Goal: Consume media (video, audio): Consume media (video, audio)

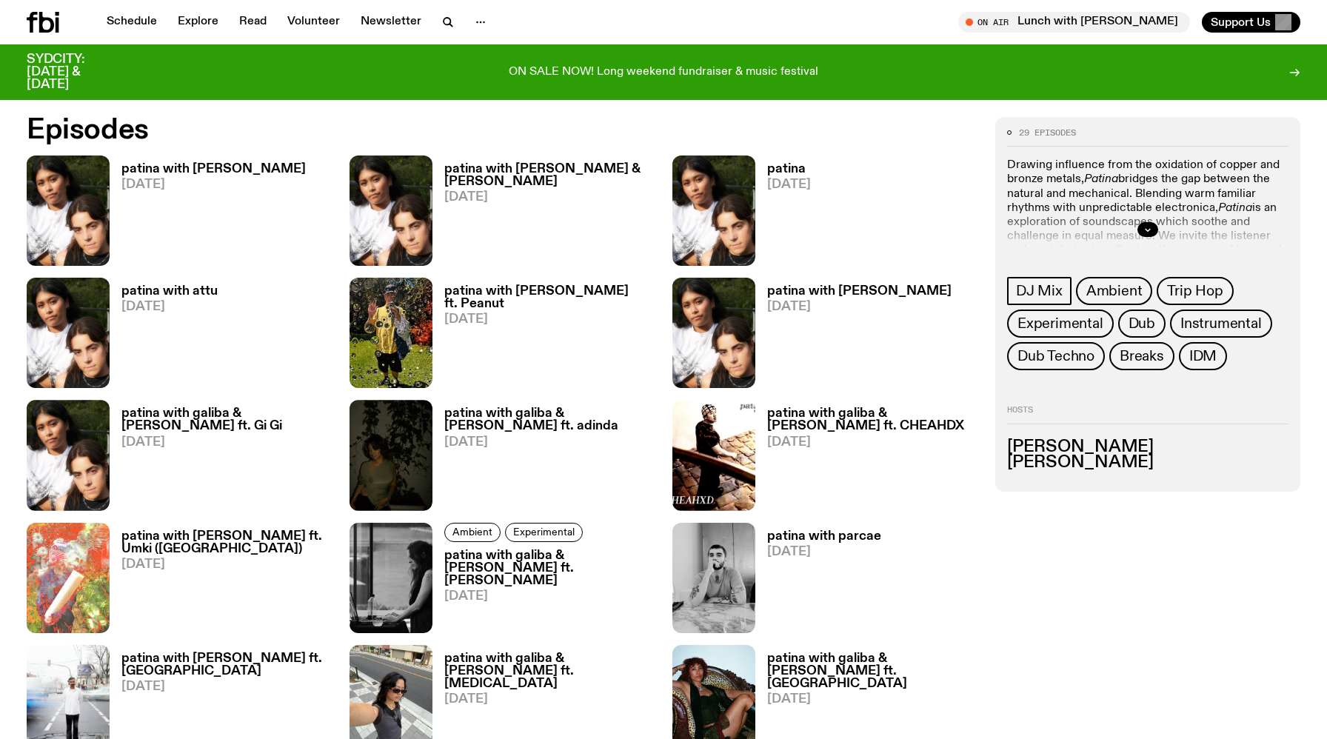
scroll to position [819, 0]
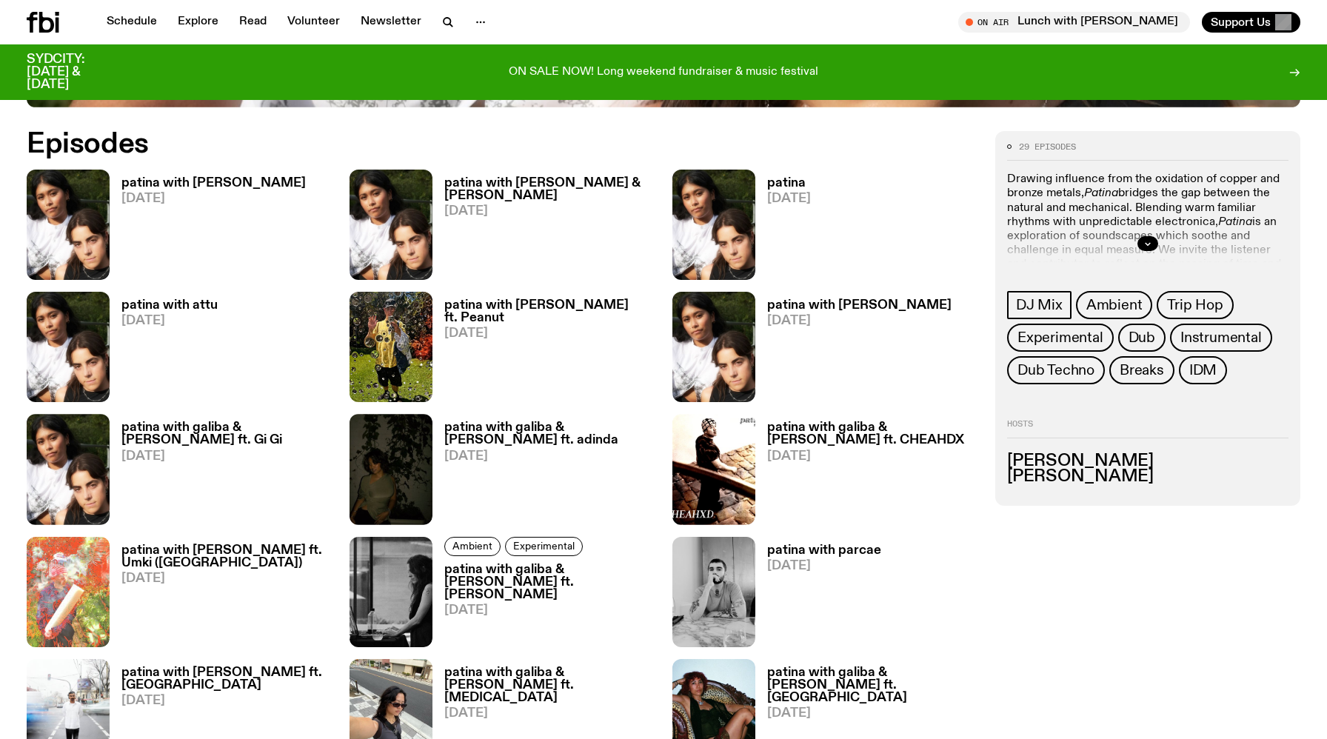
click at [493, 187] on h3 "patina with [PERSON_NAME] & [PERSON_NAME]" at bounding box center [549, 189] width 210 height 25
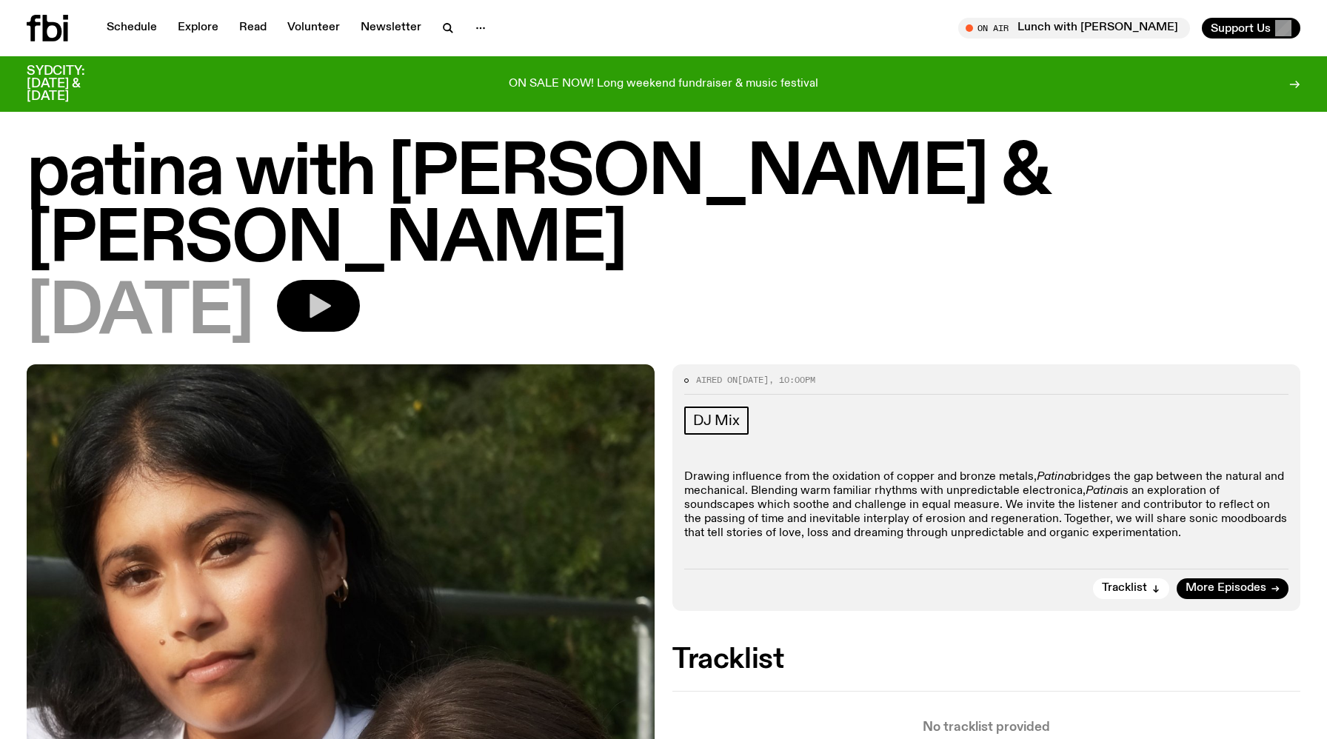
click at [360, 280] on button "button" at bounding box center [318, 306] width 83 height 52
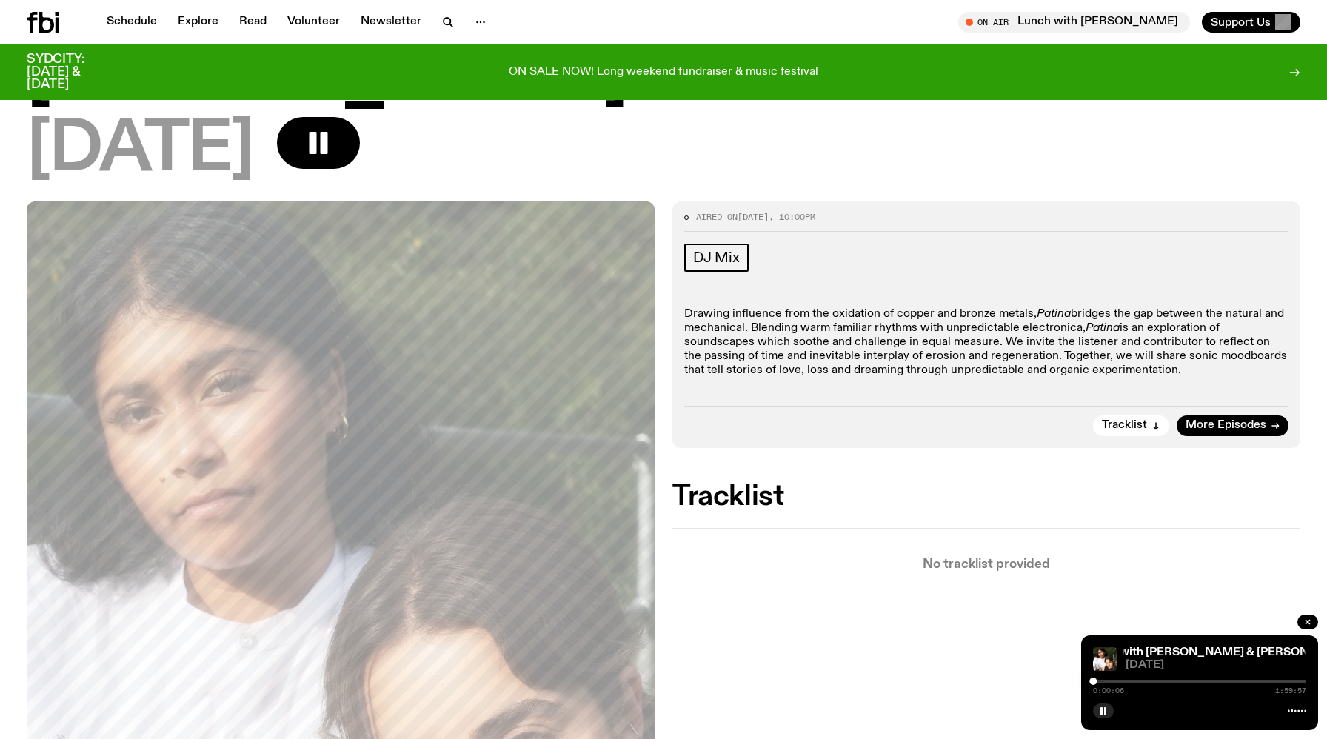
scroll to position [150, 0]
click at [1110, 714] on button "button" at bounding box center [1103, 710] width 21 height 15
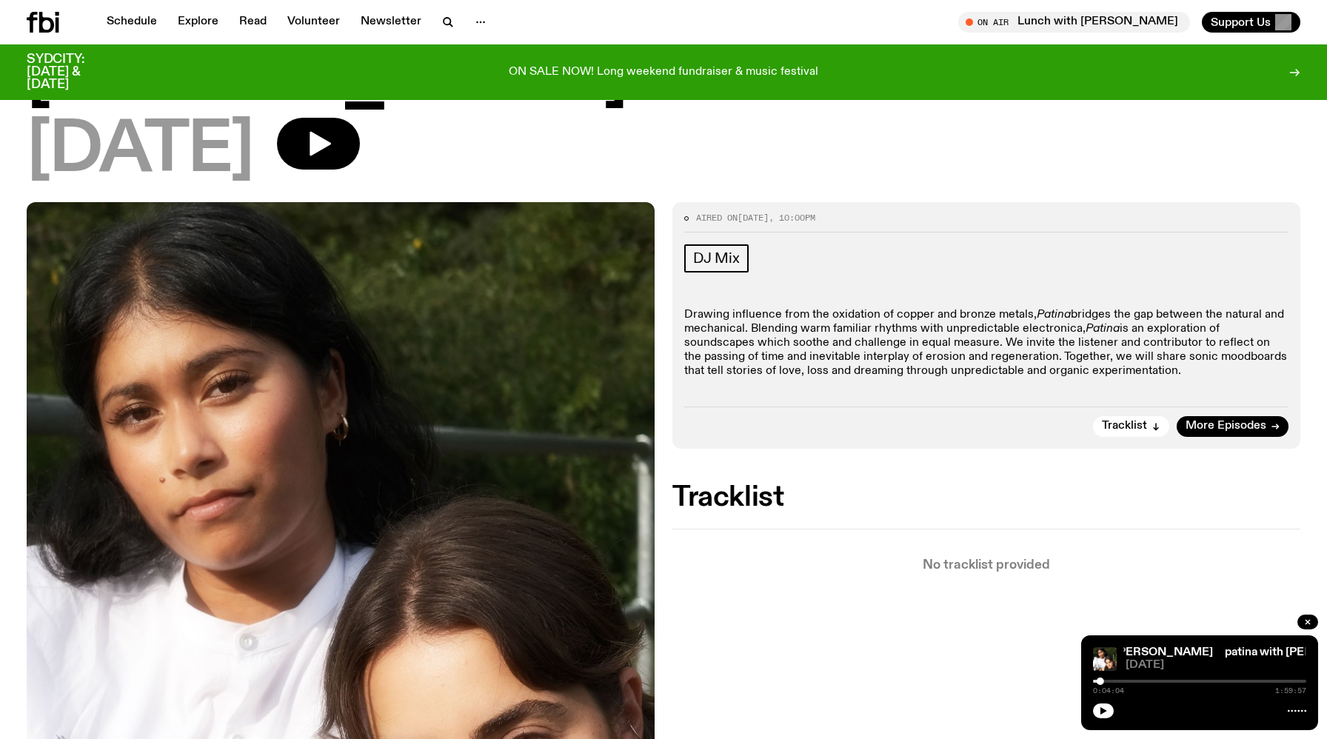
click at [791, 308] on p "Drawing influence from the oxidation of copper and bronze metals, Patina bridge…" at bounding box center [986, 343] width 604 height 71
click at [1099, 711] on icon "button" at bounding box center [1103, 710] width 9 height 9
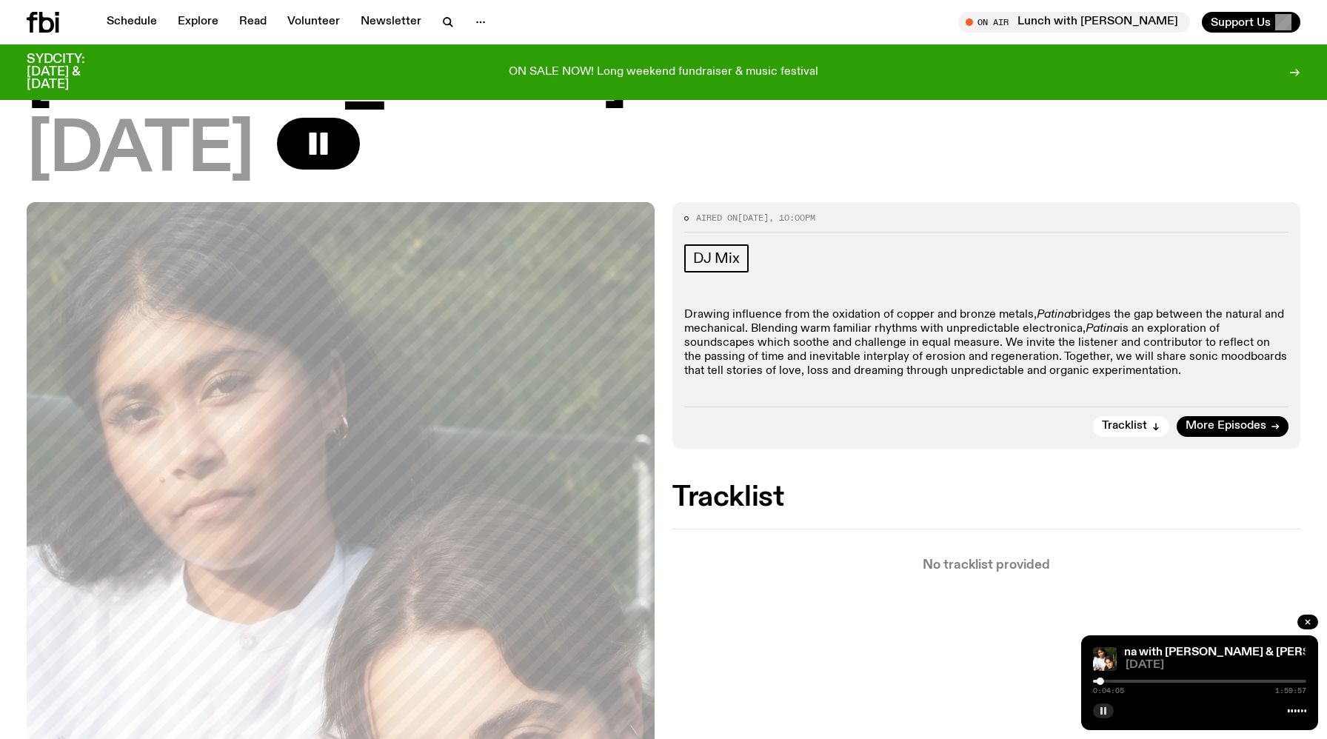
click at [1204, 680] on div at bounding box center [1199, 681] width 213 height 3
click at [1224, 679] on div "1:02:54 1:59:57" at bounding box center [1199, 686] width 213 height 18
click at [1232, 683] on div "1:02:55 1:59:57" at bounding box center [1199, 686] width 213 height 18
click at [1248, 679] on div "1:02:55 1:59:57" at bounding box center [1199, 686] width 213 height 18
click at [1250, 686] on div "1:02:56 1:59:57" at bounding box center [1199, 686] width 213 height 18
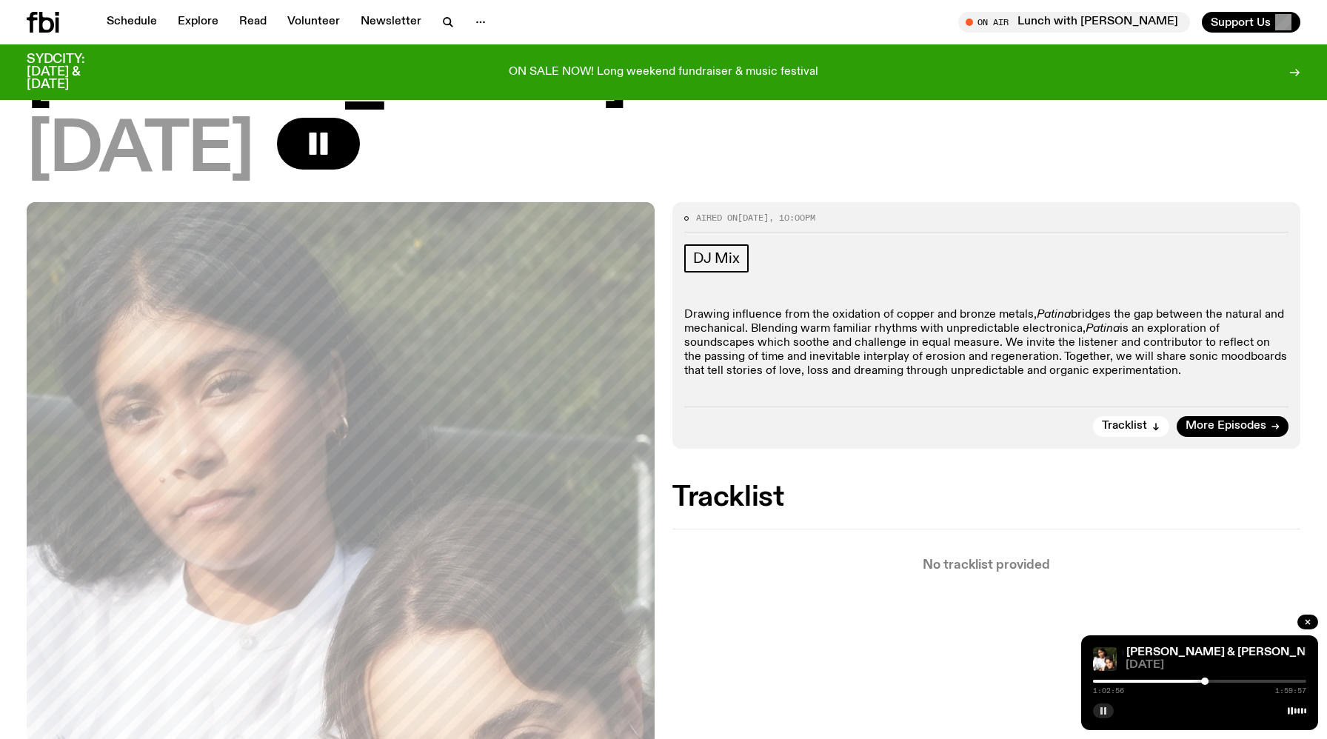
click at [1249, 683] on div "1:02:56 1:59:57" at bounding box center [1199, 686] width 213 height 18
drag, startPoint x: 1210, startPoint y: 682, endPoint x: 1237, endPoint y: 682, distance: 27.4
click at [1237, 682] on div at bounding box center [1199, 681] width 213 height 3
click at [1256, 680] on div at bounding box center [1199, 681] width 213 height 3
click at [1267, 680] on div at bounding box center [1199, 681] width 213 height 3
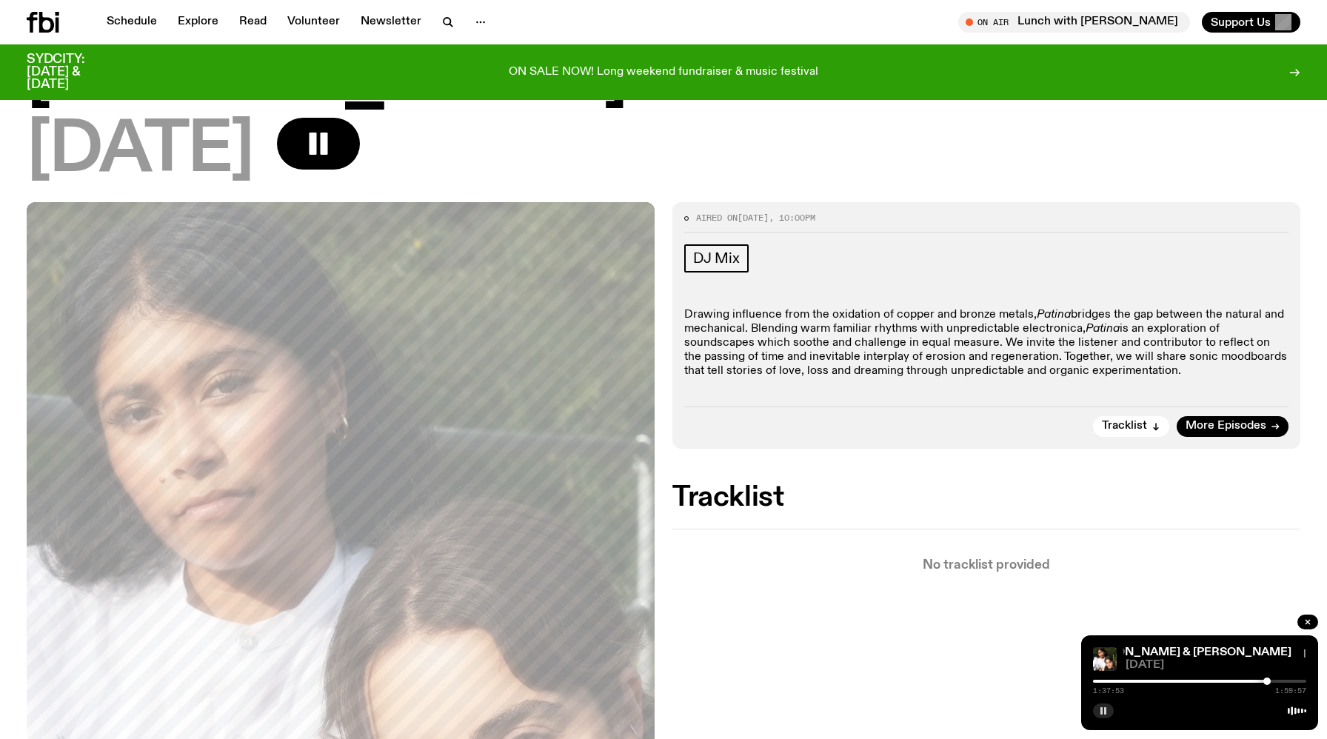
click at [1278, 680] on div at bounding box center [1199, 681] width 213 height 3
click at [1289, 681] on div at bounding box center [1199, 681] width 213 height 3
click at [1293, 681] on div at bounding box center [1199, 681] width 213 height 3
click at [1295, 681] on div at bounding box center [1293, 680] width 7 height 7
click at [1300, 681] on div at bounding box center [1199, 681] width 213 height 3
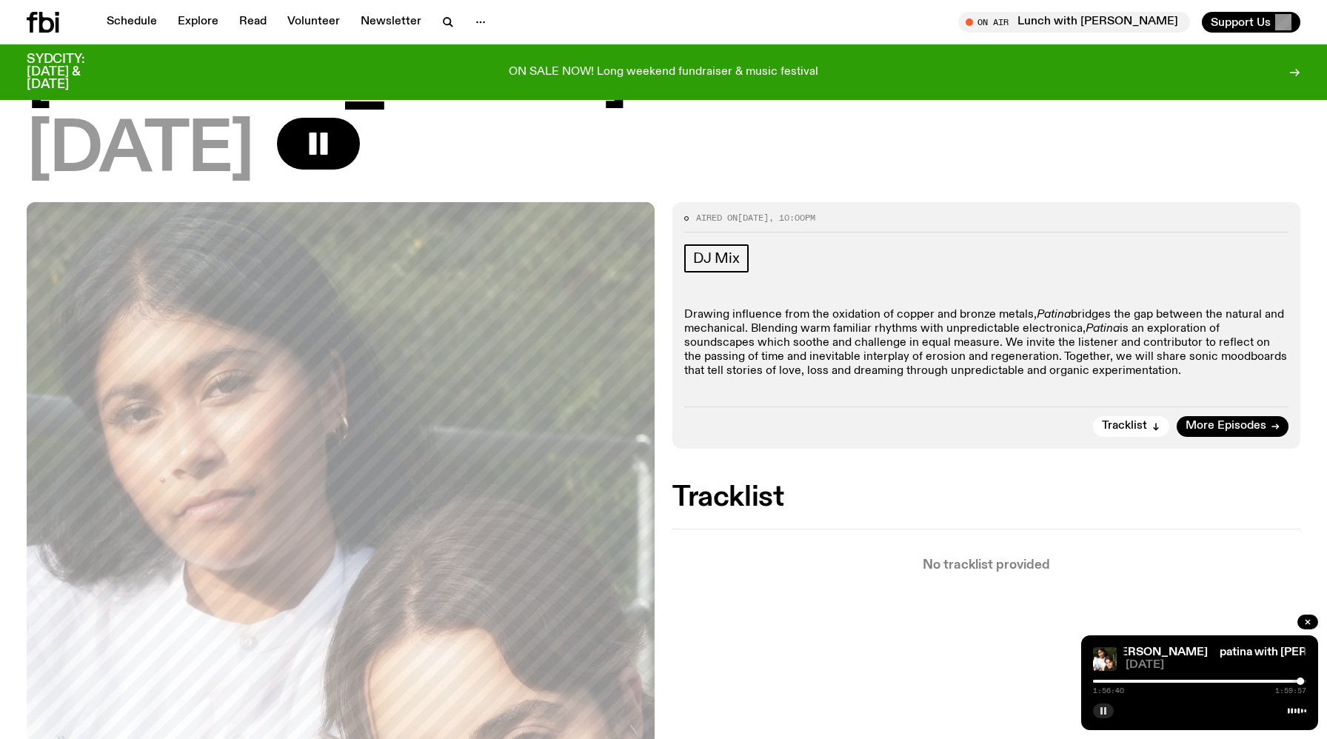
drag, startPoint x: 1223, startPoint y: 682, endPoint x: 1031, endPoint y: 678, distance: 191.8
click at [1098, 681] on div at bounding box center [1193, 681] width 213 height 3
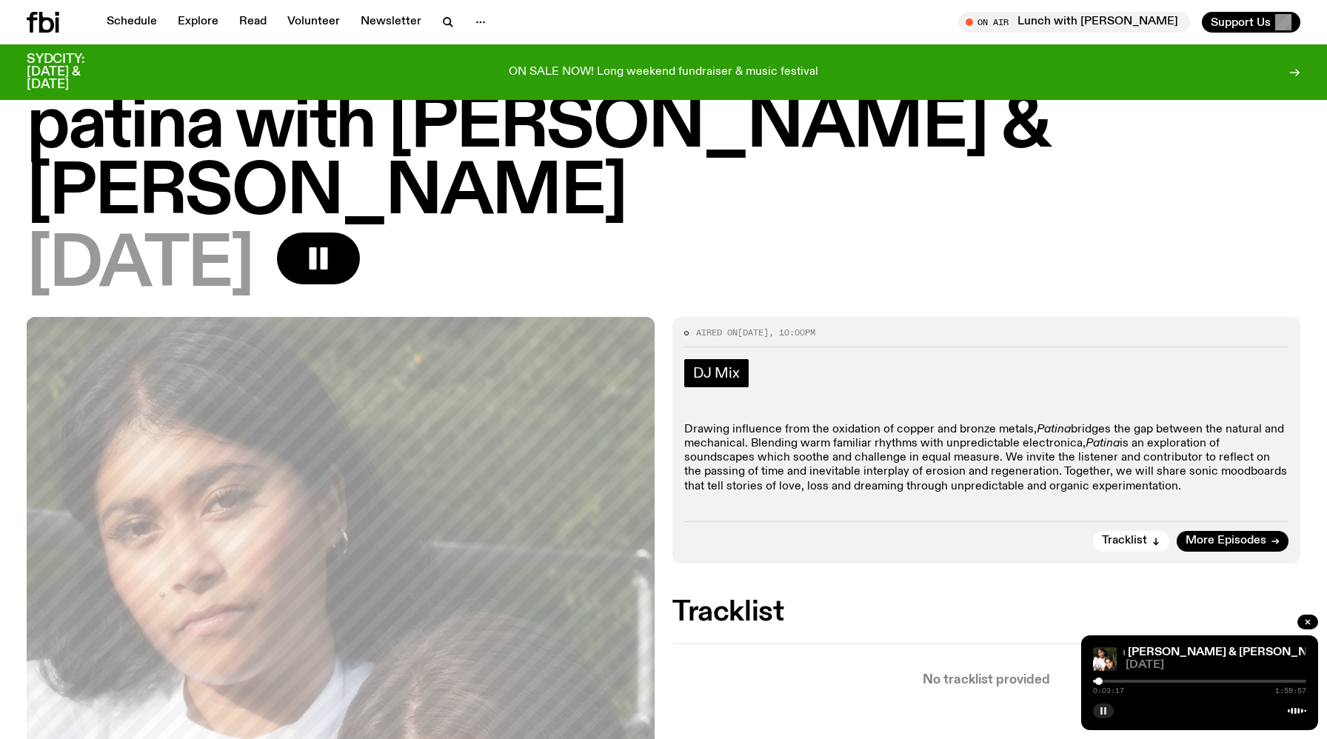
scroll to position [61, 0]
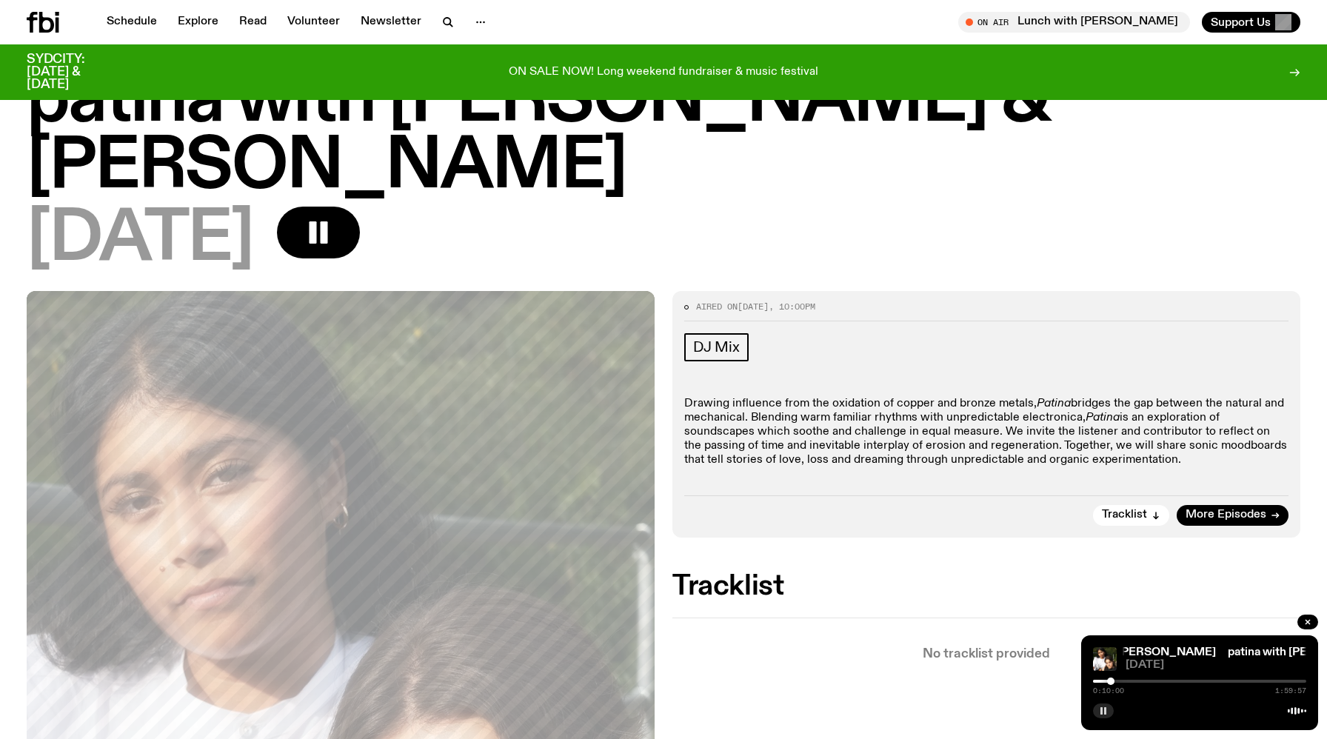
click at [1103, 706] on icon "button" at bounding box center [1103, 710] width 9 height 9
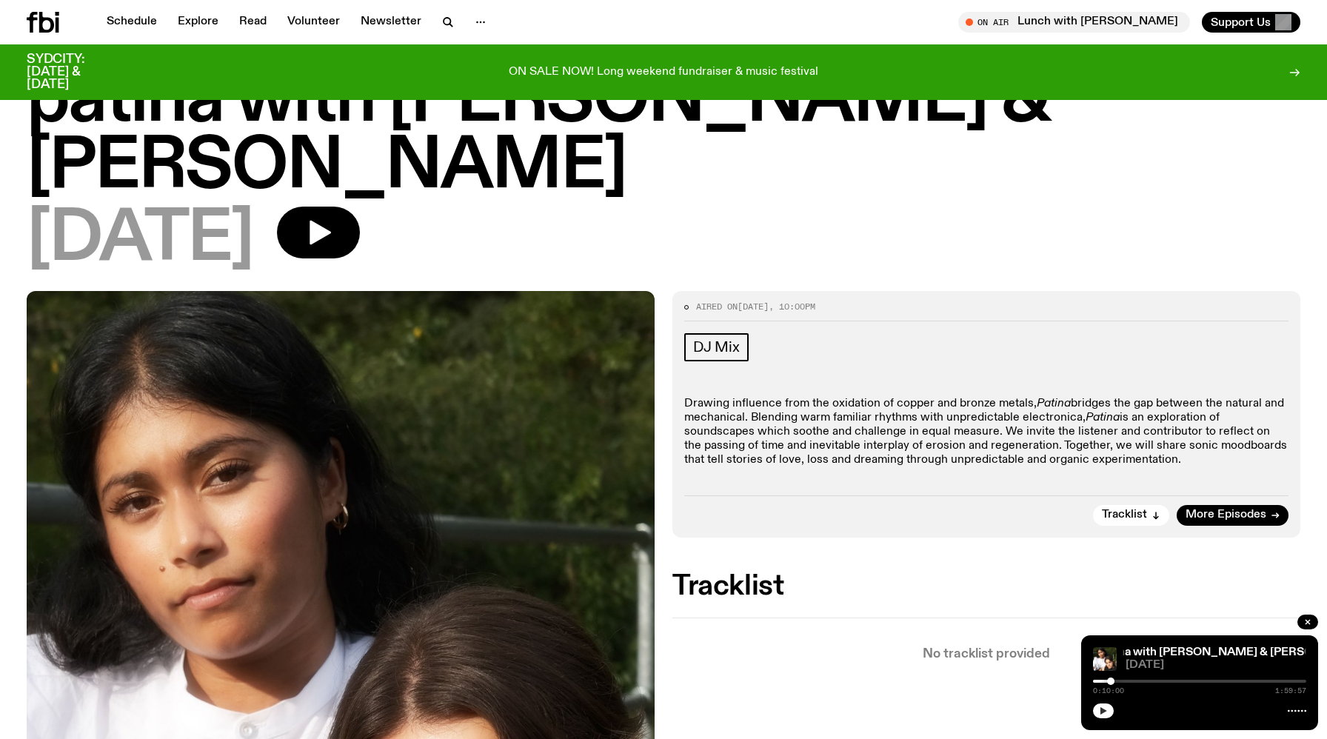
click at [1106, 713] on icon "button" at bounding box center [1103, 710] width 9 height 9
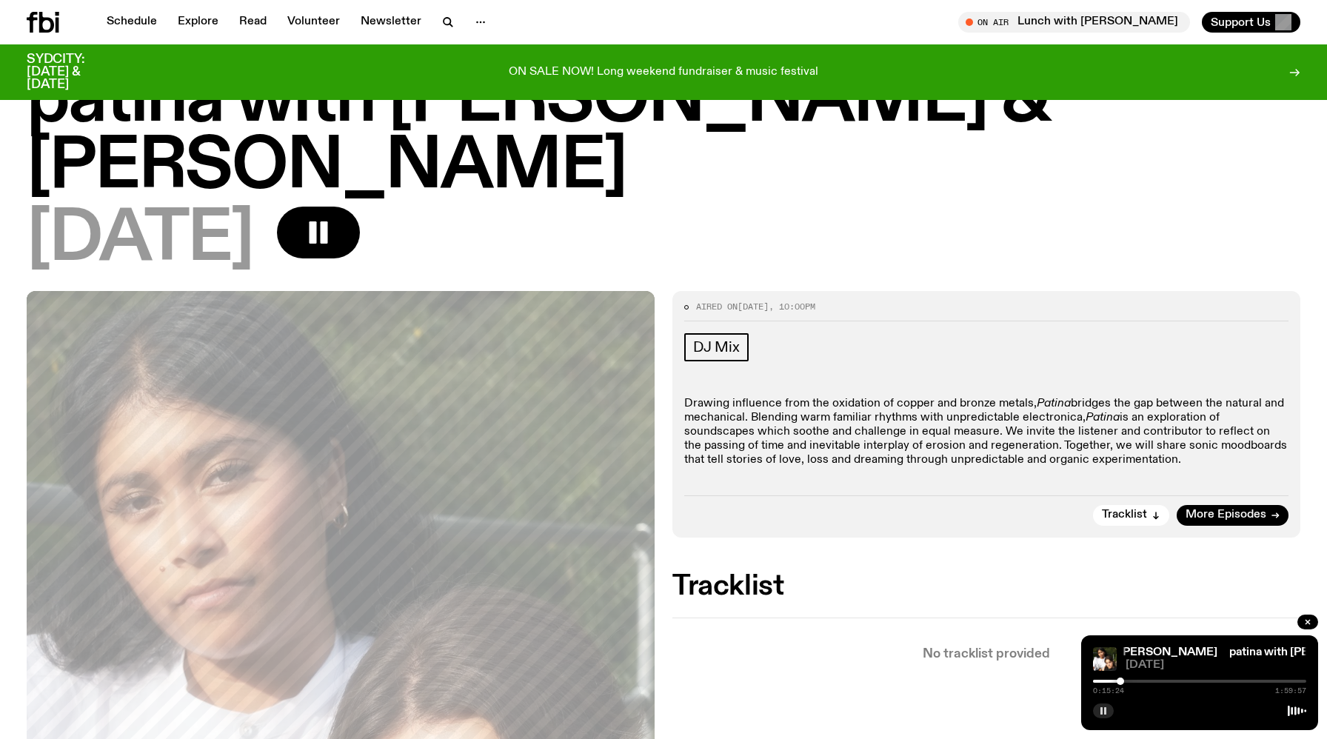
click at [1120, 683] on div at bounding box center [1119, 680] width 7 height 7
click at [1166, 680] on div at bounding box center [1199, 681] width 213 height 3
click at [1179, 683] on div "0:41:14 1:59:57" at bounding box center [1199, 686] width 213 height 18
drag, startPoint x: 1168, startPoint y: 682, endPoint x: 1180, endPoint y: 682, distance: 11.8
click at [1173, 682] on div at bounding box center [1168, 680] width 7 height 7
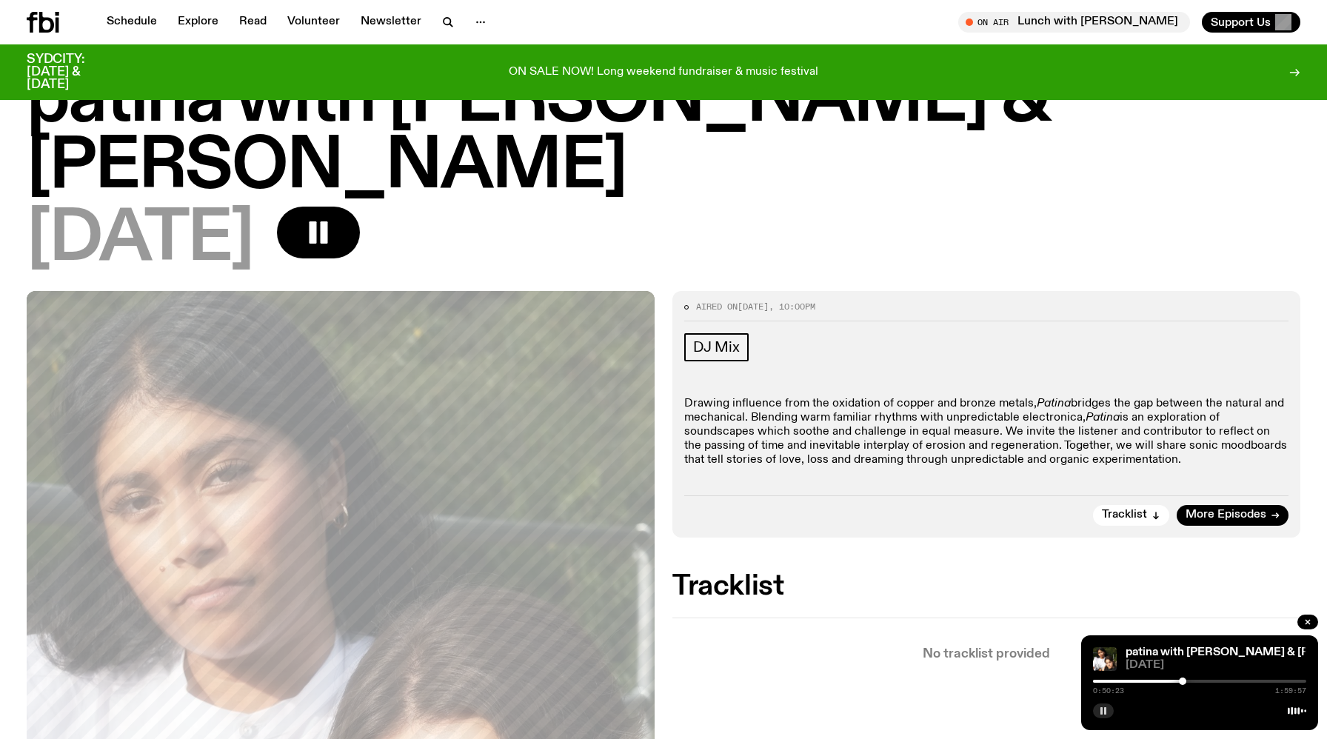
click at [1184, 682] on div at bounding box center [1182, 680] width 7 height 7
drag, startPoint x: 1188, startPoint y: 680, endPoint x: 1197, endPoint y: 680, distance: 8.9
click at [1197, 680] on div at bounding box center [1199, 681] width 213 height 3
click at [1188, 680] on div at bounding box center [1090, 681] width 213 height 3
click at [1184, 680] on div at bounding box center [1186, 680] width 7 height 7
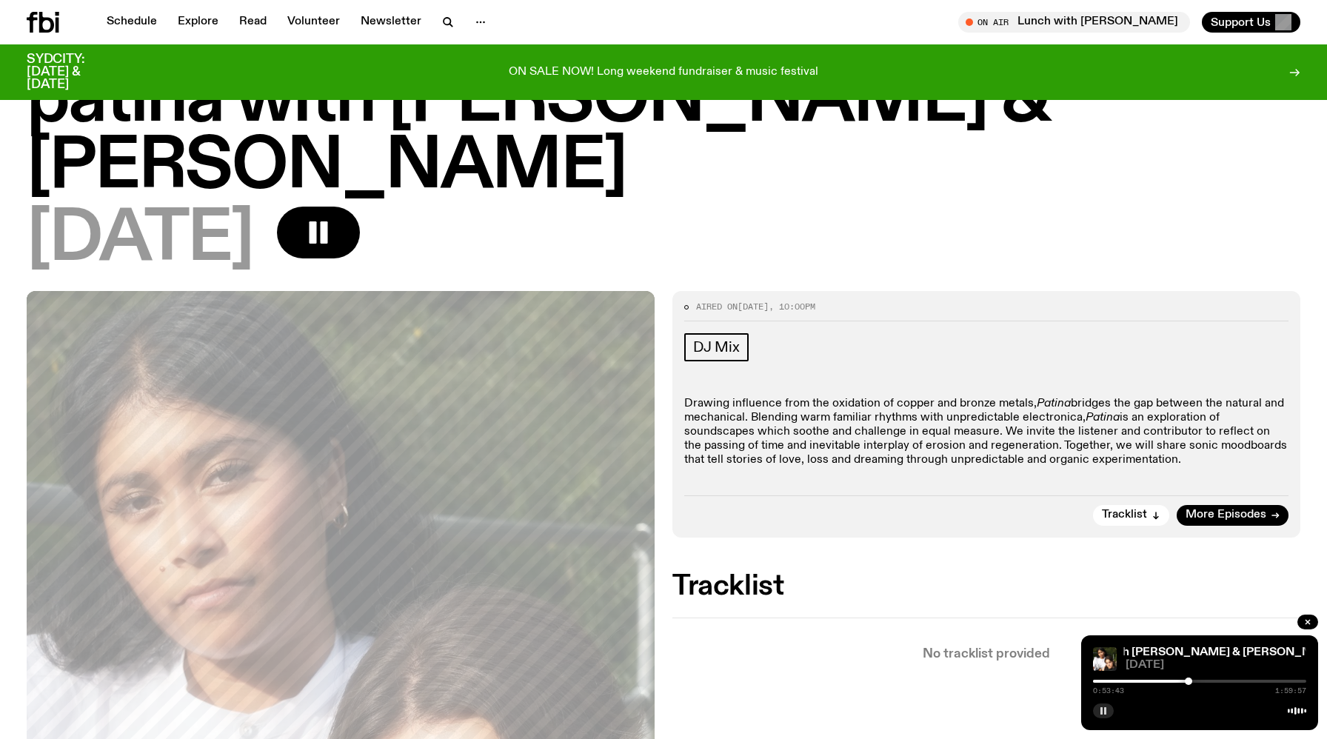
click at [1190, 681] on div at bounding box center [1187, 680] width 7 height 7
click at [1196, 681] on div at bounding box center [1193, 680] width 7 height 7
click at [1200, 681] on div at bounding box center [1197, 680] width 7 height 7
click at [1207, 681] on div at bounding box center [1205, 680] width 7 height 7
click at [1211, 682] on div at bounding box center [1210, 680] width 7 height 7
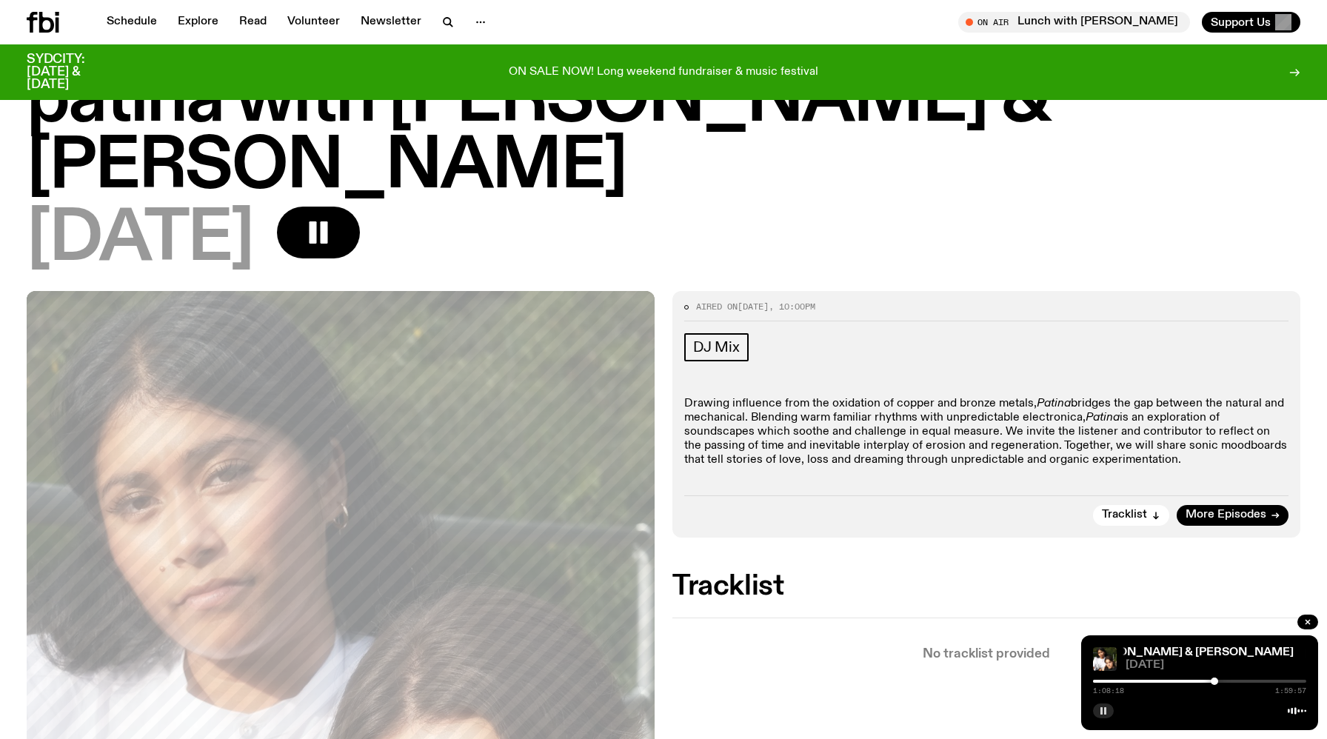
drag, startPoint x: 1211, startPoint y: 682, endPoint x: 1219, endPoint y: 682, distance: 8.1
click at [1218, 682] on div at bounding box center [1213, 680] width 7 height 7
click at [1214, 681] on div at bounding box center [1213, 680] width 7 height 7
click at [1216, 681] on div at bounding box center [1216, 680] width 7 height 7
click at [1222, 681] on div at bounding box center [1222, 680] width 7 height 7
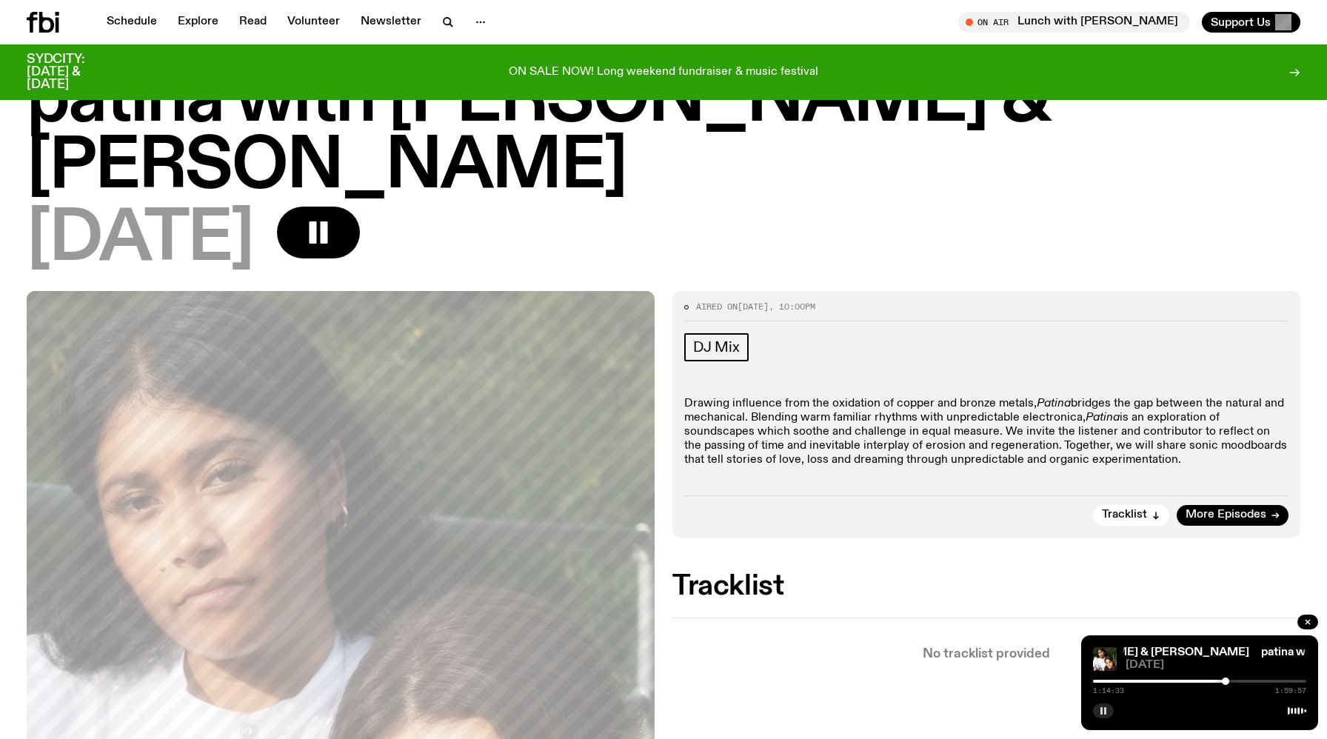
drag, startPoint x: 1222, startPoint y: 681, endPoint x: 1232, endPoint y: 681, distance: 9.6
click at [1229, 681] on div at bounding box center [1224, 680] width 7 height 7
click at [1233, 681] on div at bounding box center [1232, 680] width 7 height 7
click at [1234, 681] on div at bounding box center [1233, 680] width 7 height 7
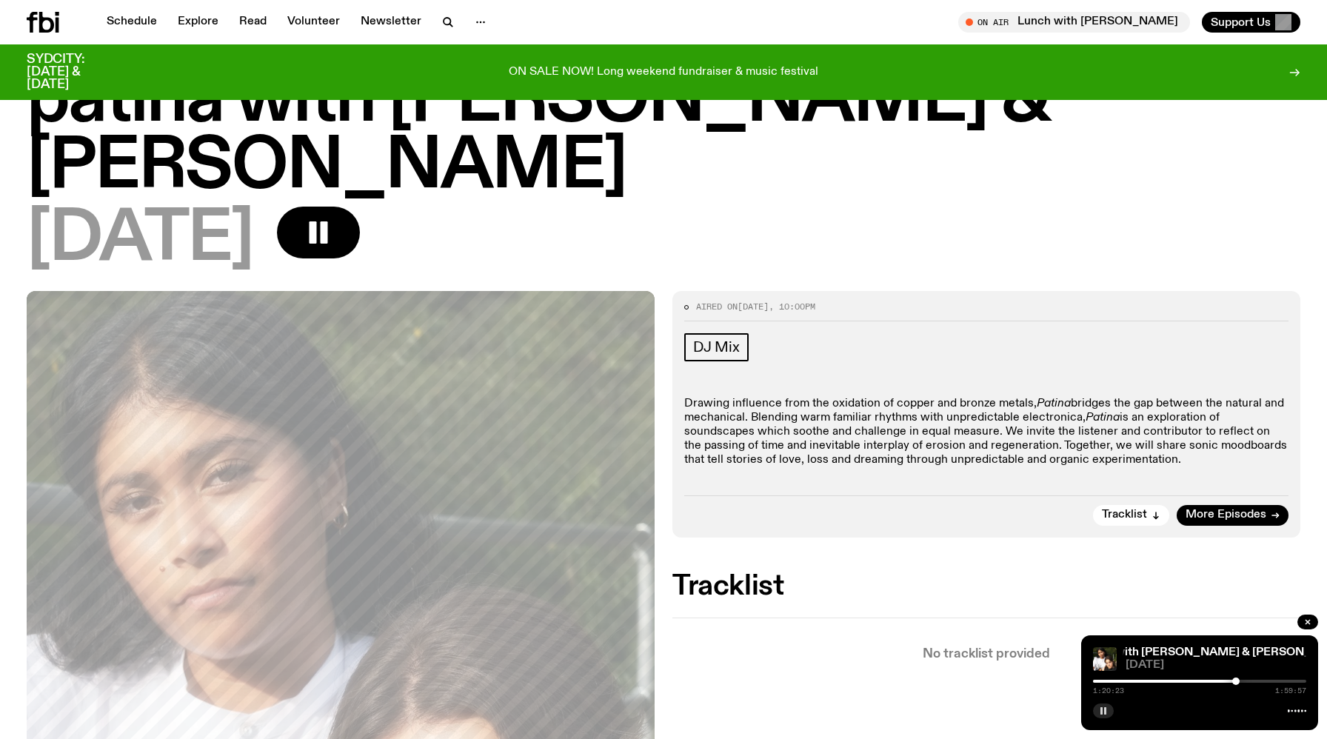
click at [1236, 681] on div at bounding box center [1235, 680] width 7 height 7
click at [1241, 680] on div at bounding box center [1241, 680] width 7 height 7
click at [1245, 681] on div at bounding box center [1244, 680] width 7 height 7
click at [1248, 681] on div at bounding box center [1247, 680] width 7 height 7
click at [1250, 680] on div at bounding box center [1250, 680] width 7 height 7
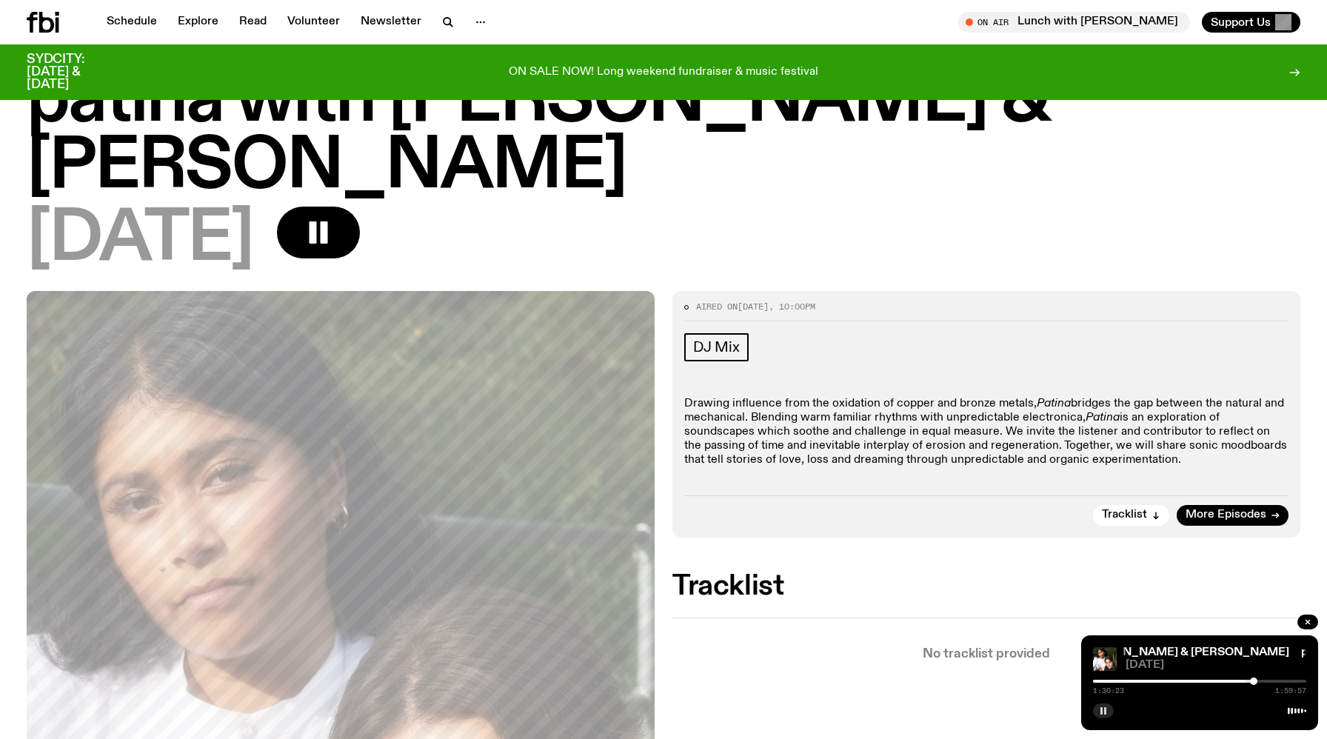
click at [1253, 680] on div at bounding box center [1253, 680] width 7 height 7
click at [1254, 680] on div at bounding box center [1253, 680] width 7 height 7
click at [1256, 680] on div at bounding box center [1255, 680] width 7 height 7
click at [1259, 682] on div at bounding box center [1258, 680] width 7 height 7
click at [1261, 682] on div at bounding box center [1261, 680] width 7 height 7
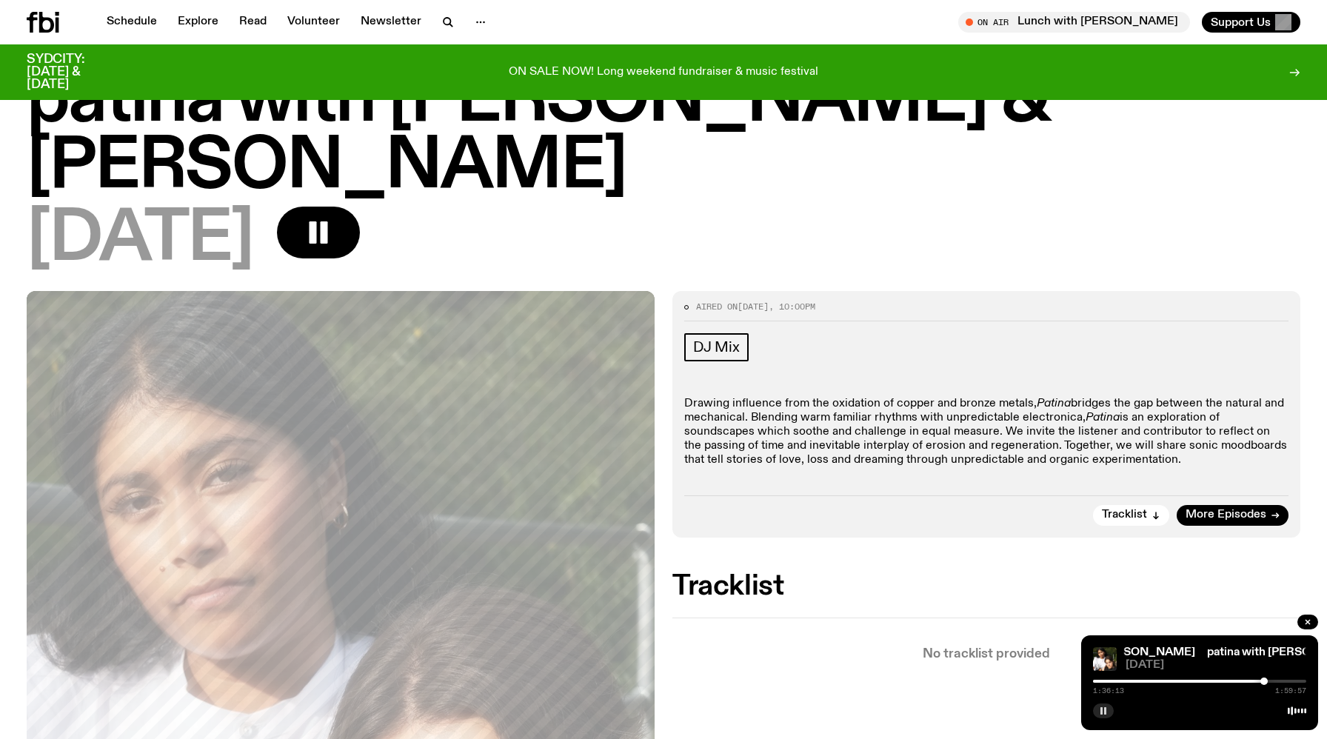
click at [1264, 680] on div at bounding box center [1263, 680] width 7 height 7
click at [1266, 682] on div at bounding box center [1264, 680] width 7 height 7
drag, startPoint x: 1266, startPoint y: 682, endPoint x: 1276, endPoint y: 681, distance: 10.4
click at [1276, 681] on div at bounding box center [1276, 680] width 7 height 7
click at [1279, 681] on div at bounding box center [1276, 680] width 7 height 7
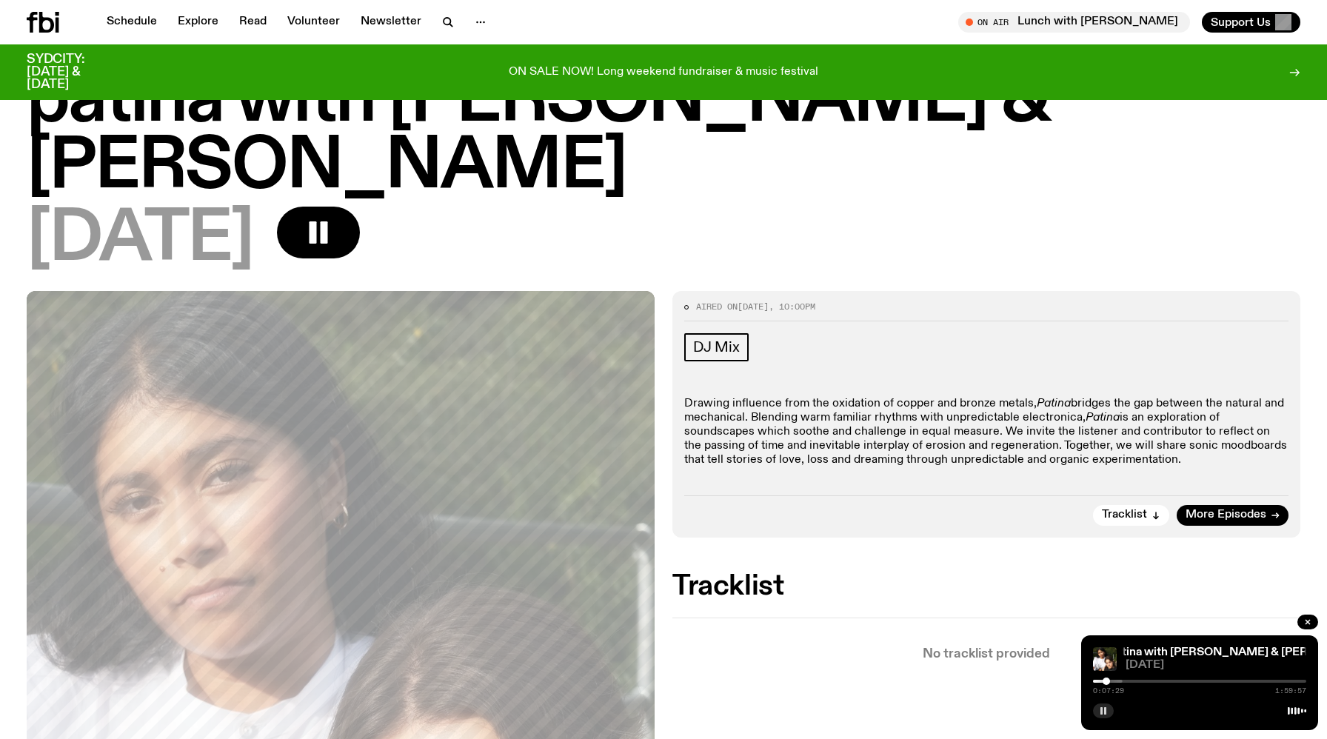
drag, startPoint x: 1279, startPoint y: 681, endPoint x: 973, endPoint y: 700, distance: 307.0
click at [1100, 711] on rect "button" at bounding box center [1101, 710] width 2 height 7
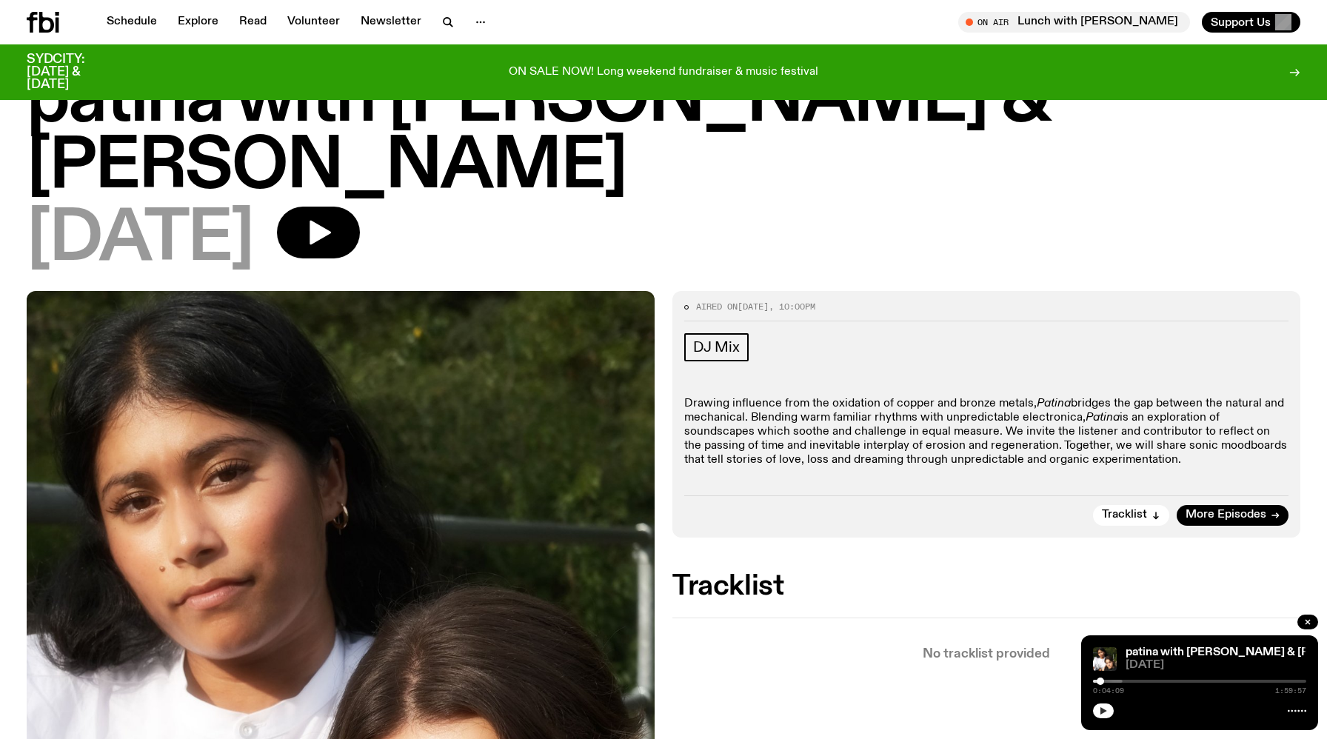
drag, startPoint x: 1100, startPoint y: 682, endPoint x: 1059, endPoint y: 682, distance: 41.5
click at [1126, 711] on div at bounding box center [1199, 709] width 213 height 18
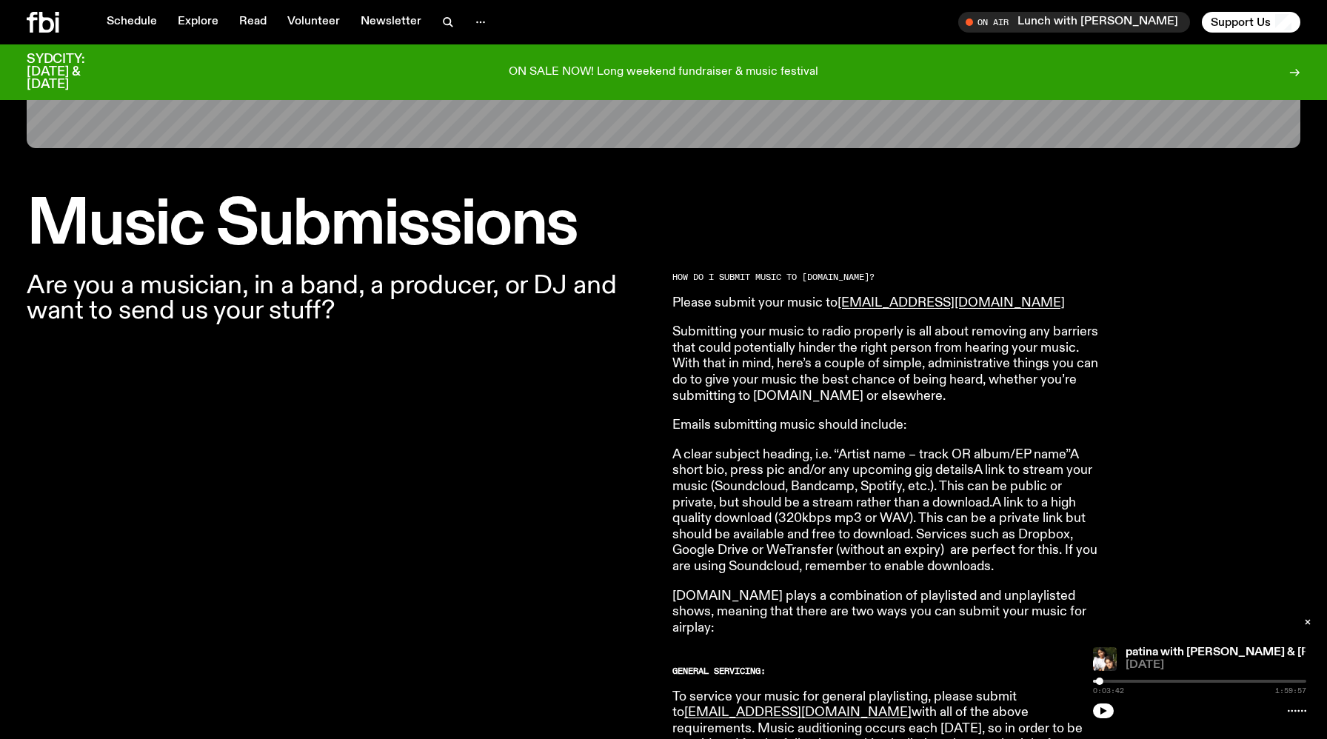
scroll to position [338, 0]
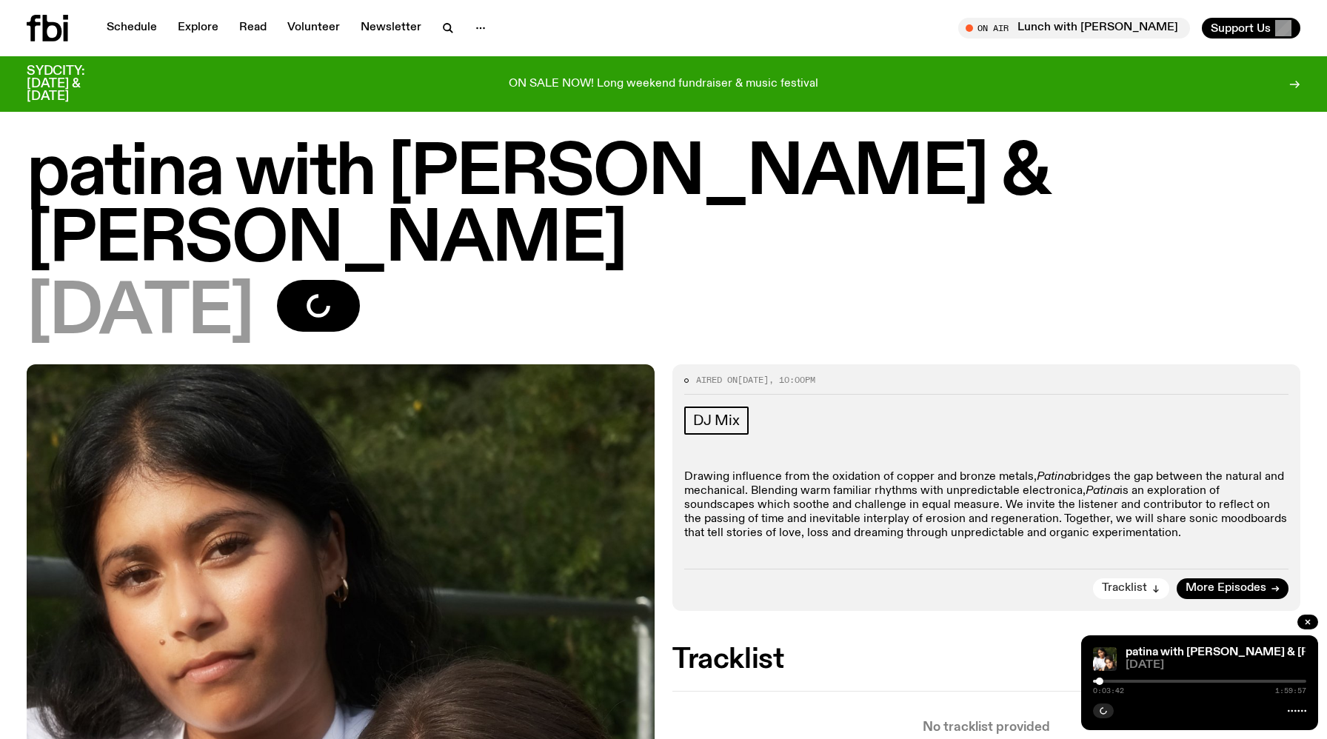
scroll to position [61, 0]
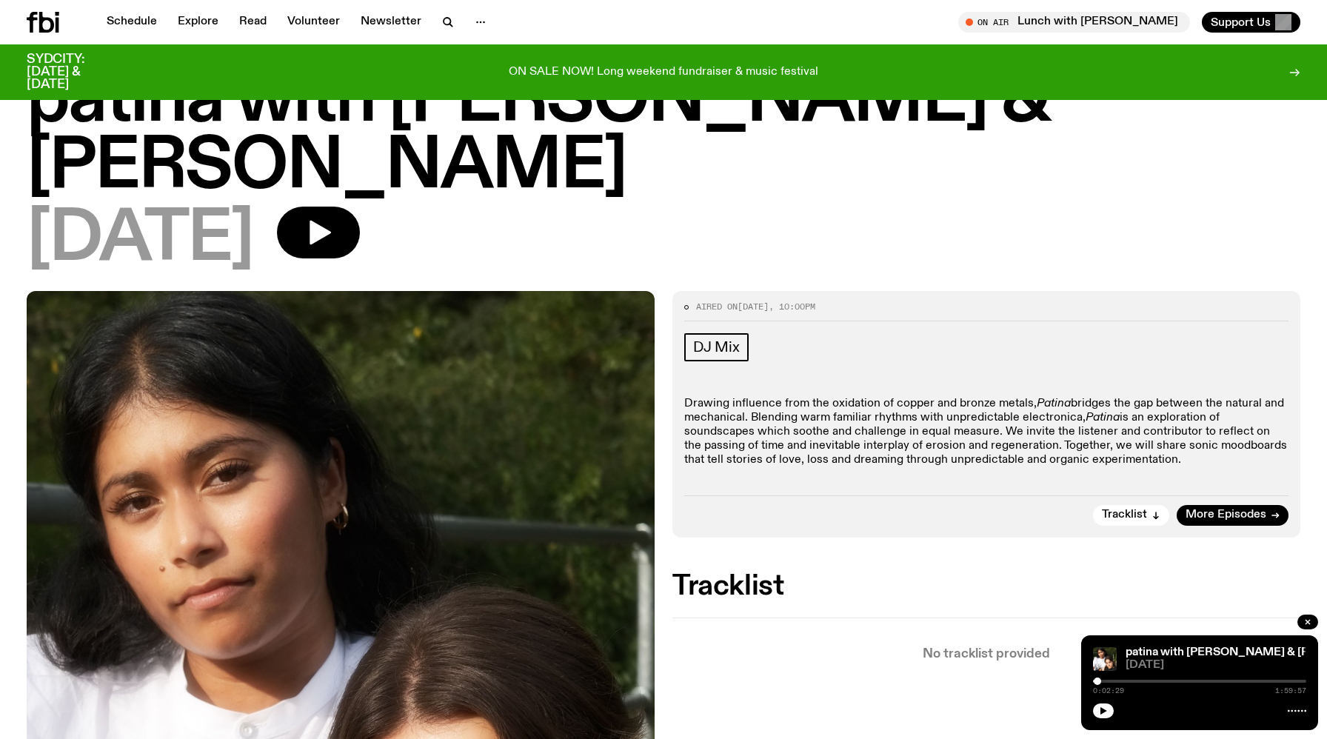
drag, startPoint x: 1100, startPoint y: 680, endPoint x: 1071, endPoint y: 679, distance: 28.9
click at [1109, 711] on button "button" at bounding box center [1103, 710] width 21 height 15
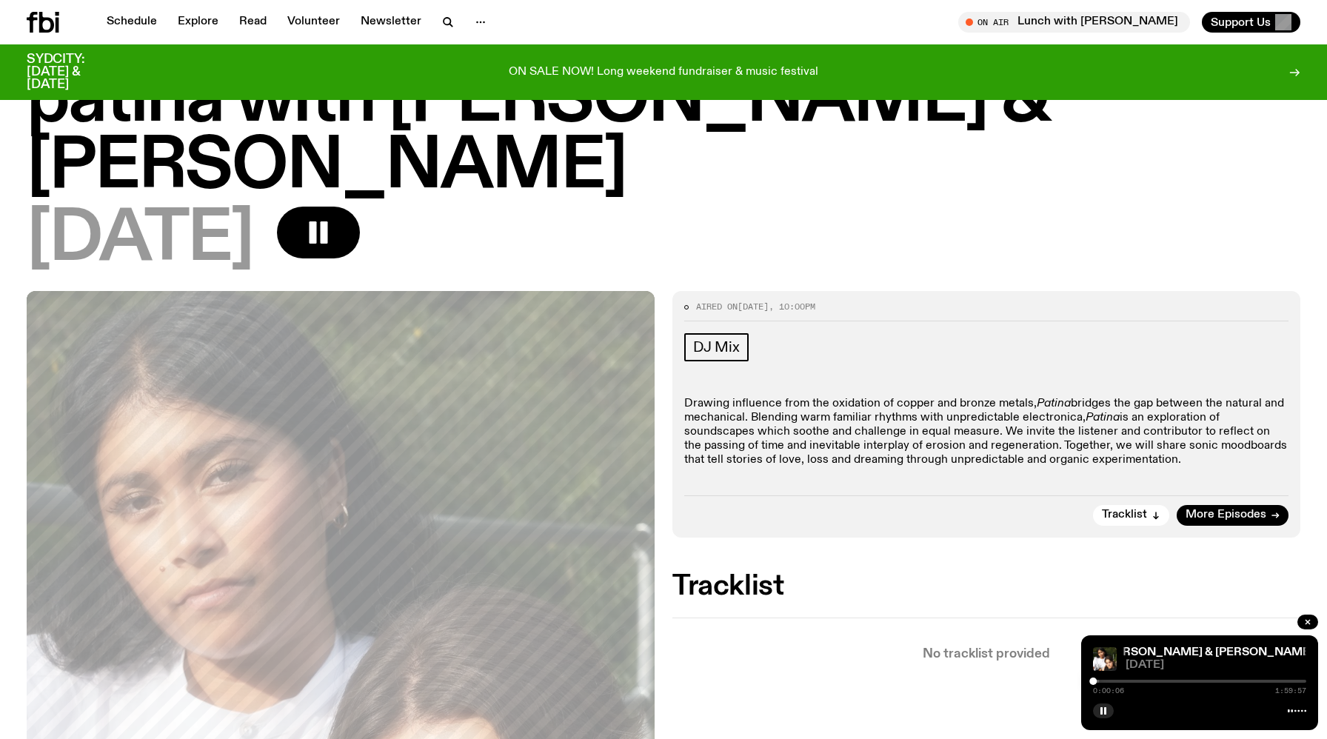
click at [899, 397] on p "Drawing influence from the oxidation of copper and bronze metals, Patina bridge…" at bounding box center [986, 432] width 604 height 71
click at [1105, 715] on button "button" at bounding box center [1103, 710] width 21 height 15
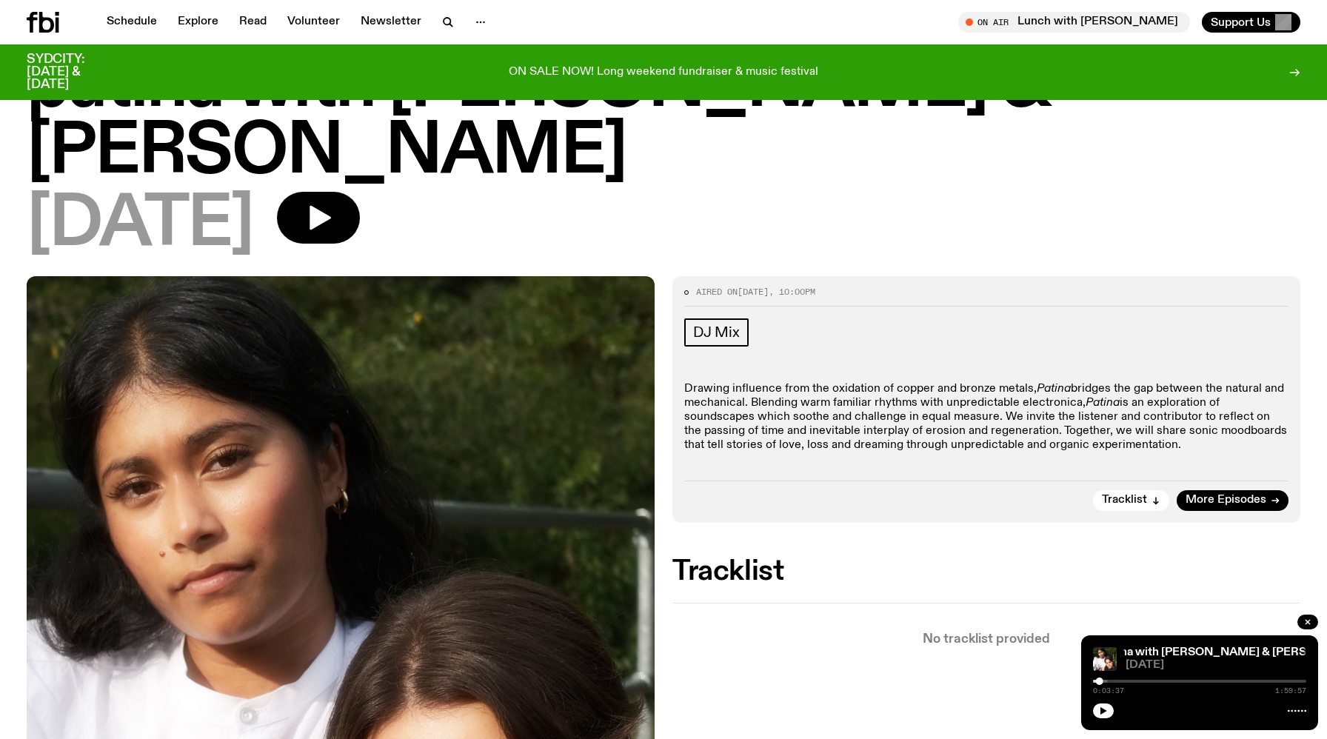
scroll to position [95, 0]
